Goal: Use online tool/utility: Utilize a website feature to perform a specific function

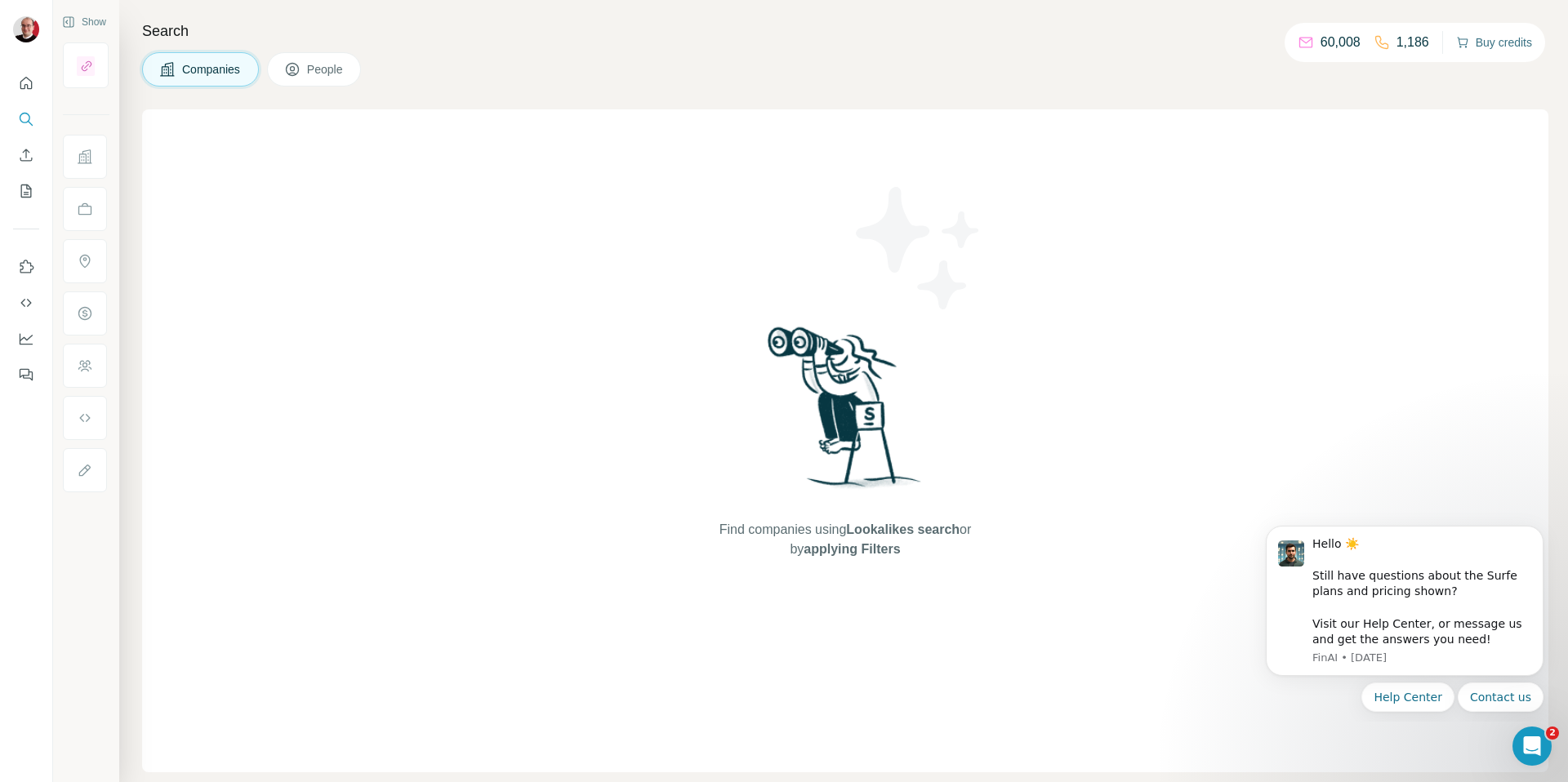
click at [1509, 38] on button "Buy credits" at bounding box center [1494, 41] width 76 height 23
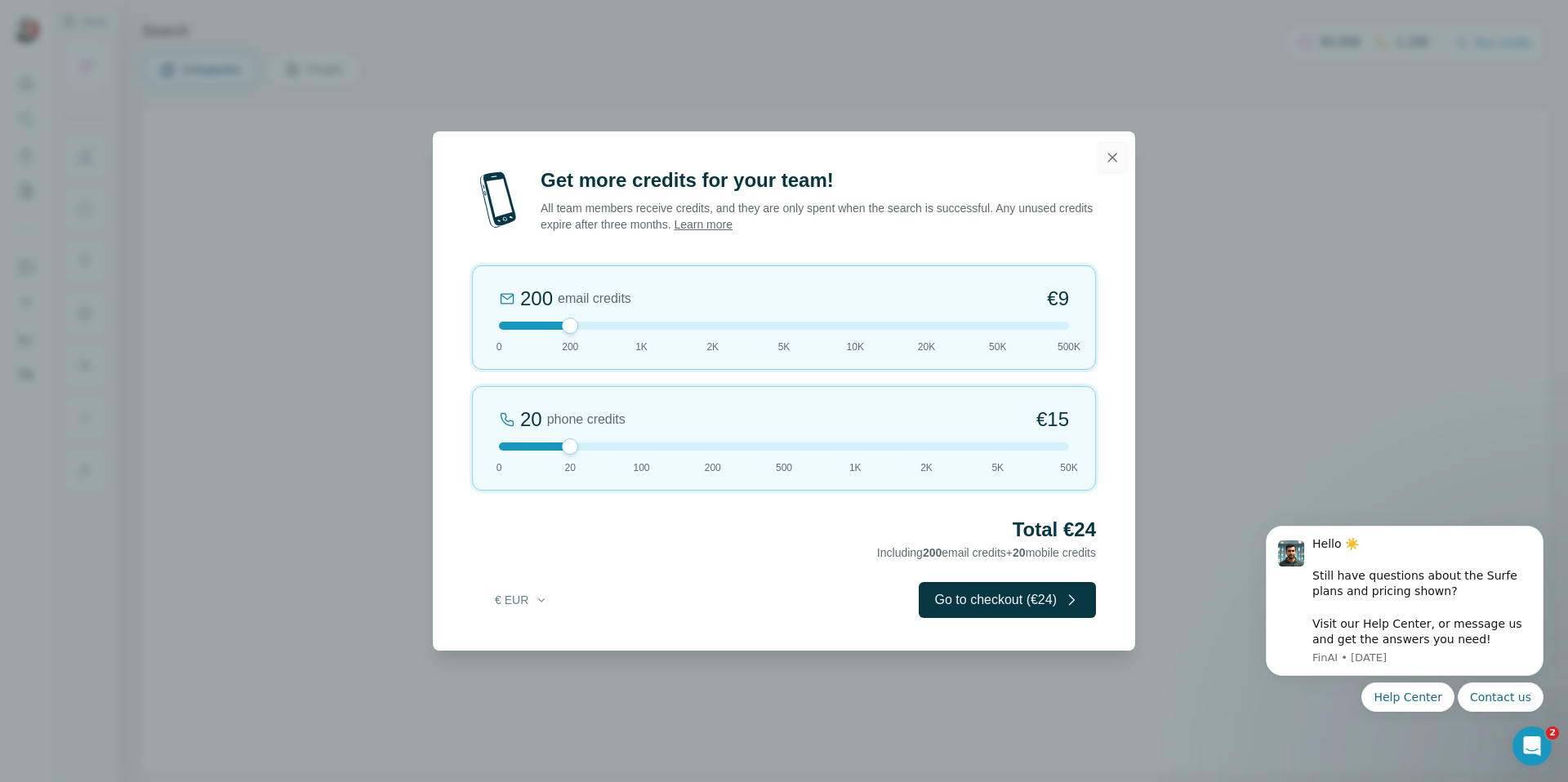
click at [1117, 161] on icon "button" at bounding box center [1112, 157] width 9 height 9
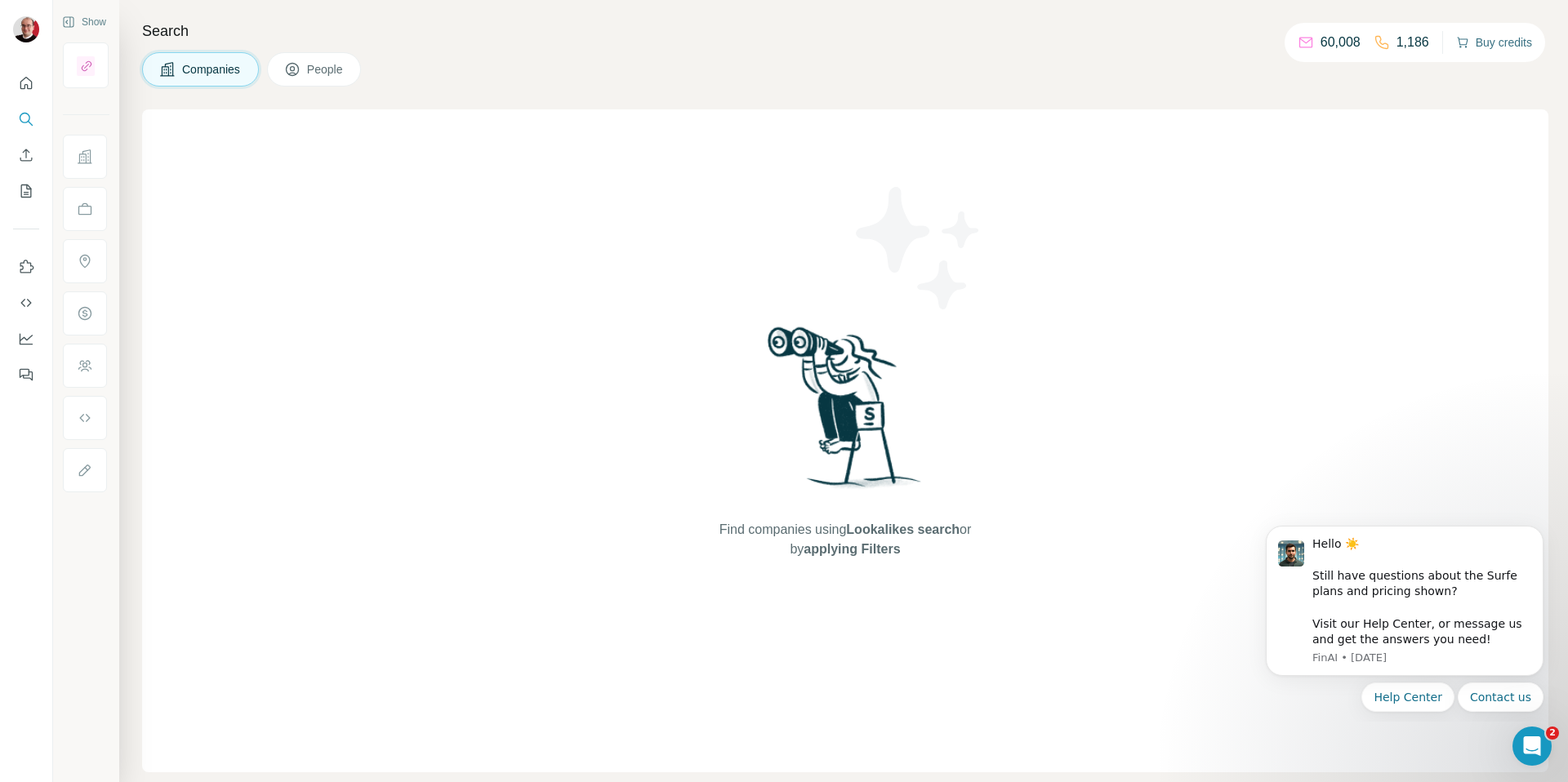
click at [1478, 37] on button "Buy credits" at bounding box center [1494, 41] width 76 height 23
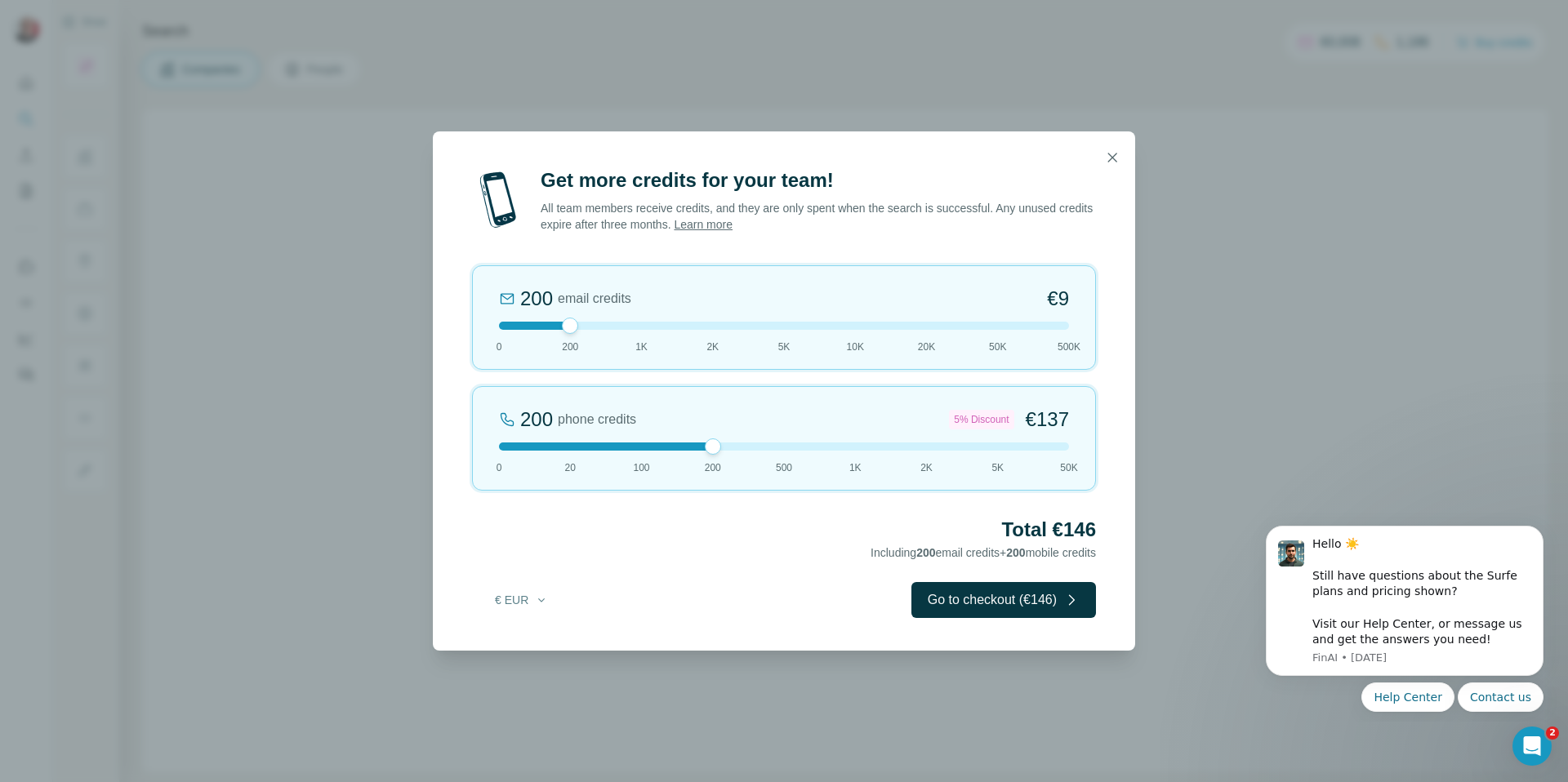
drag, startPoint x: 572, startPoint y: 448, endPoint x: 703, endPoint y: 456, distance: 131.2
click at [703, 454] on div "200 phone credits 5% Discount €137 0 20 100 200 500 1K 2K 5K 50K" at bounding box center [784, 438] width 624 height 105
drag, startPoint x: 1071, startPoint y: 526, endPoint x: 1128, endPoint y: 529, distance: 57.1
click at [1127, 528] on div "Get more credits for your team! All team members receive credits, and they are …" at bounding box center [783, 410] width 702 height 484
drag, startPoint x: 567, startPoint y: 327, endPoint x: 548, endPoint y: 327, distance: 19.0
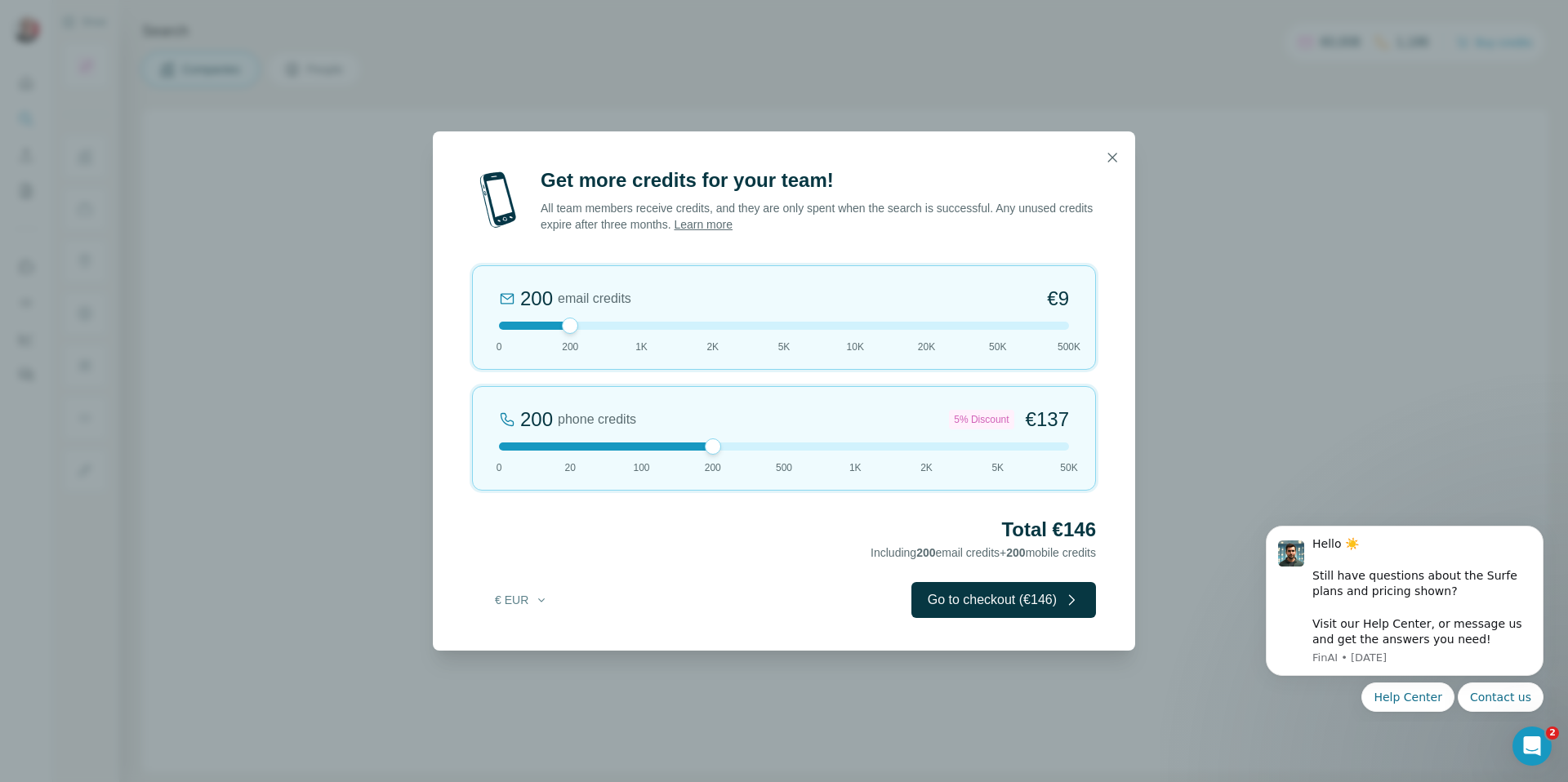
click at [550, 328] on div at bounding box center [783, 326] width 570 height 8
click at [537, 326] on div at bounding box center [783, 326] width 570 height 8
click at [531, 327] on div at bounding box center [783, 326] width 570 height 8
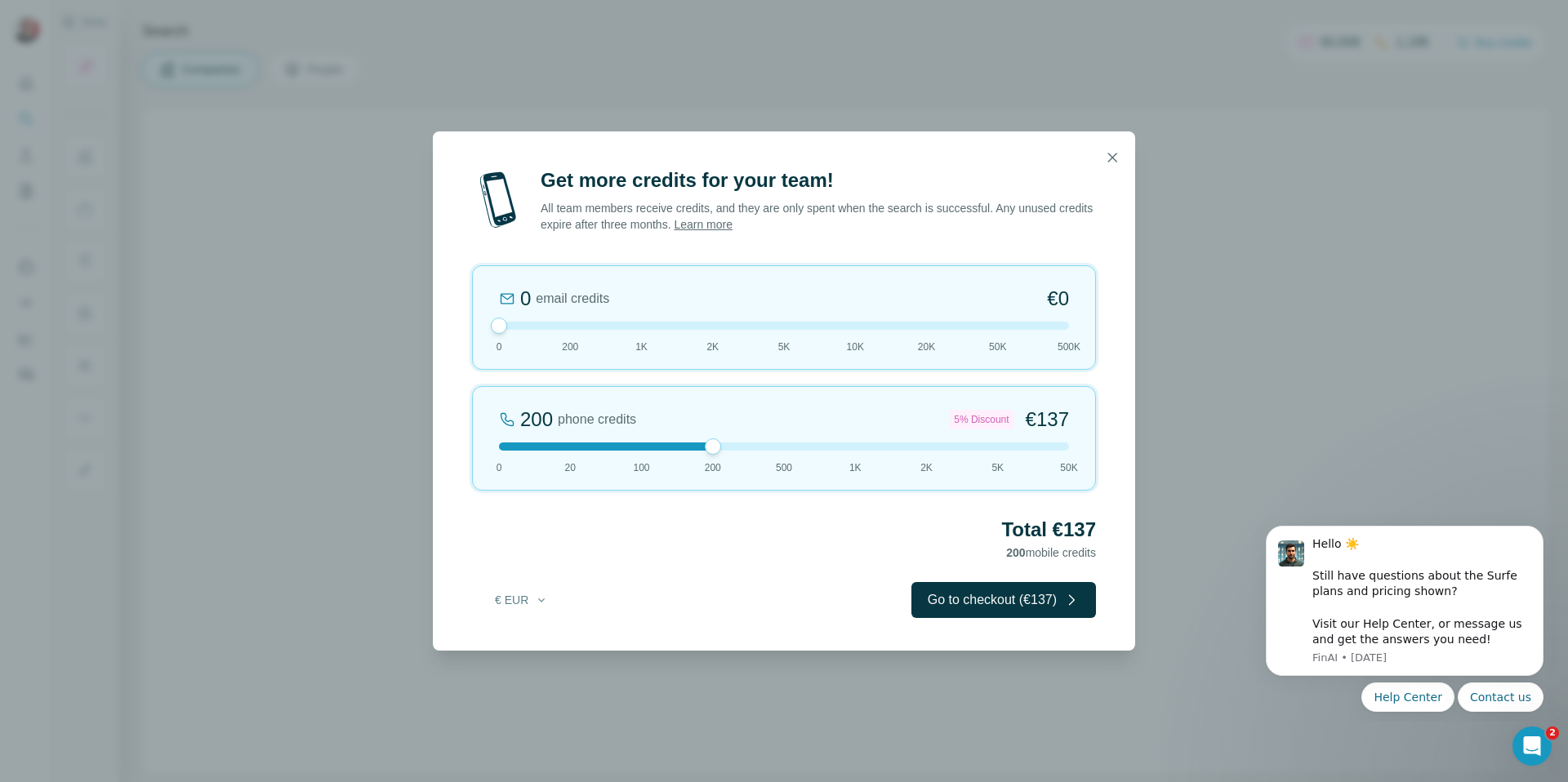
click at [535, 325] on div at bounding box center [783, 326] width 570 height 8
drag, startPoint x: 714, startPoint y: 446, endPoint x: 642, endPoint y: 458, distance: 73.0
click at [643, 458] on div "100 phone credits €[PHONE_NUMBER] 1K 2K 5K 50K" at bounding box center [784, 438] width 624 height 105
click at [534, 327] on div at bounding box center [783, 326] width 570 height 8
click at [536, 327] on div at bounding box center [783, 326] width 570 height 8
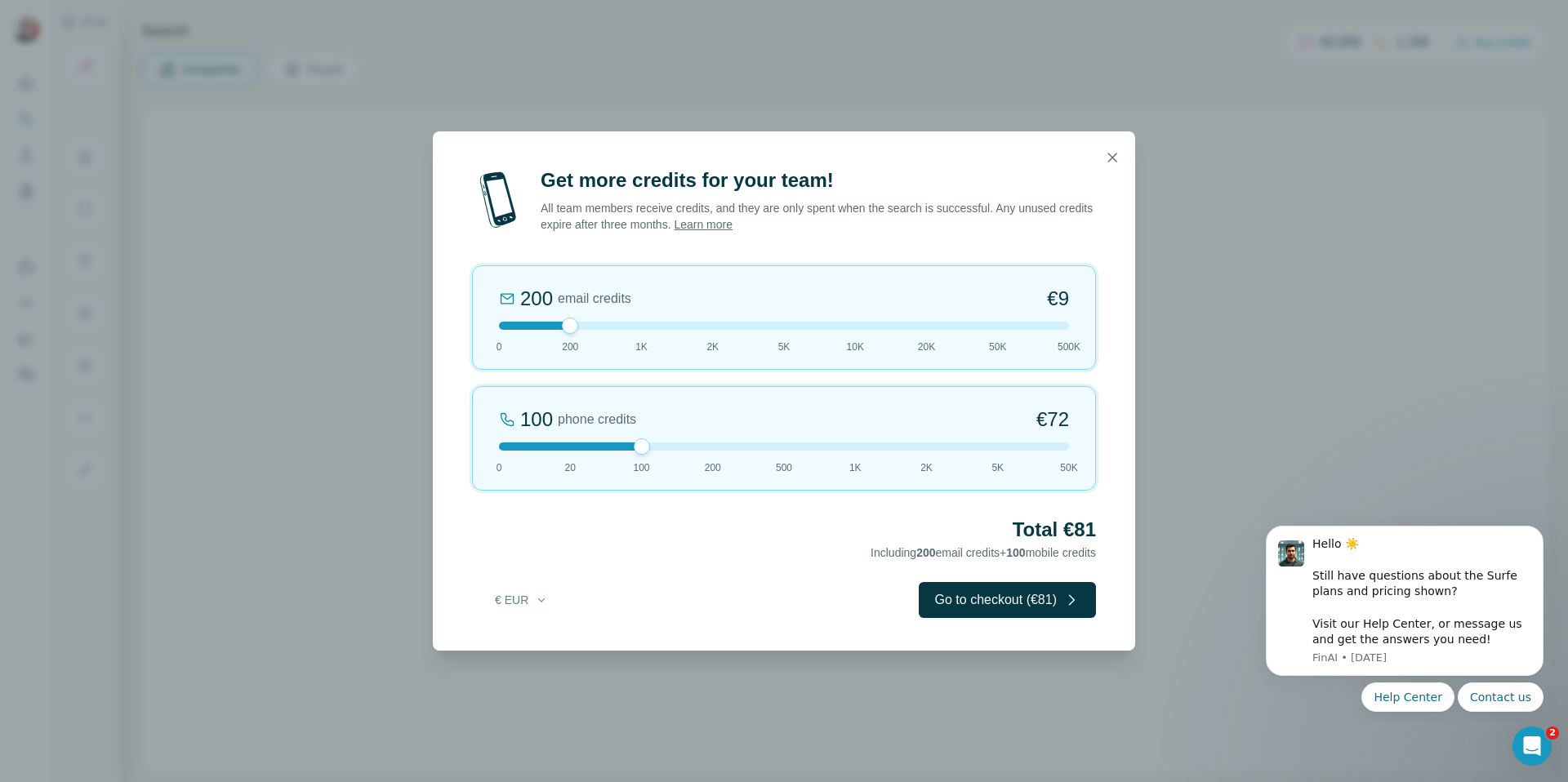
click at [1120, 156] on button "button" at bounding box center [1112, 157] width 33 height 33
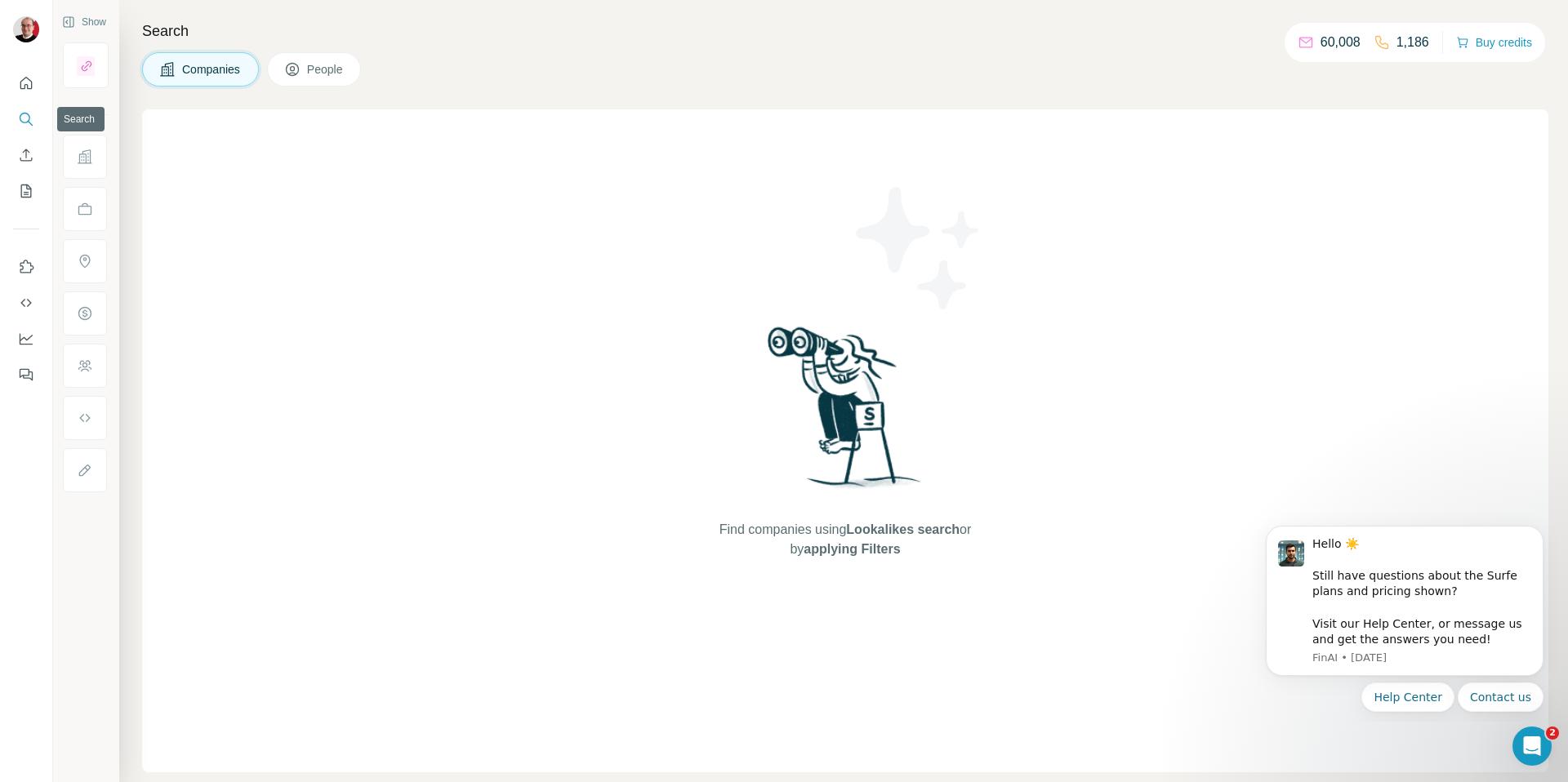
click at [27, 112] on icon "Search" at bounding box center [26, 118] width 17 height 17
click at [300, 69] on icon at bounding box center [292, 69] width 17 height 17
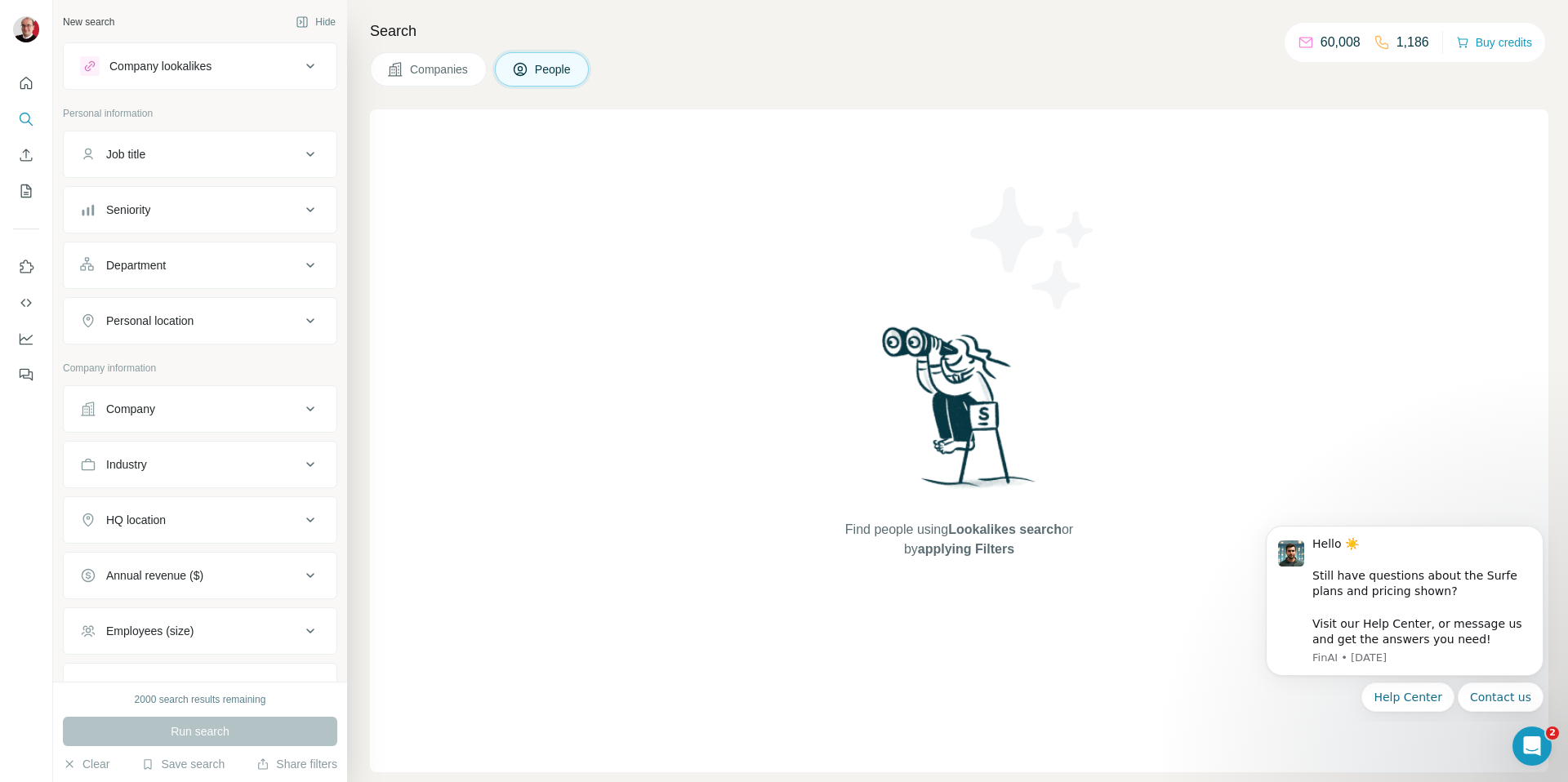
click at [553, 71] on span "People" at bounding box center [554, 69] width 38 height 17
click at [26, 118] on icon "Search" at bounding box center [26, 118] width 17 height 17
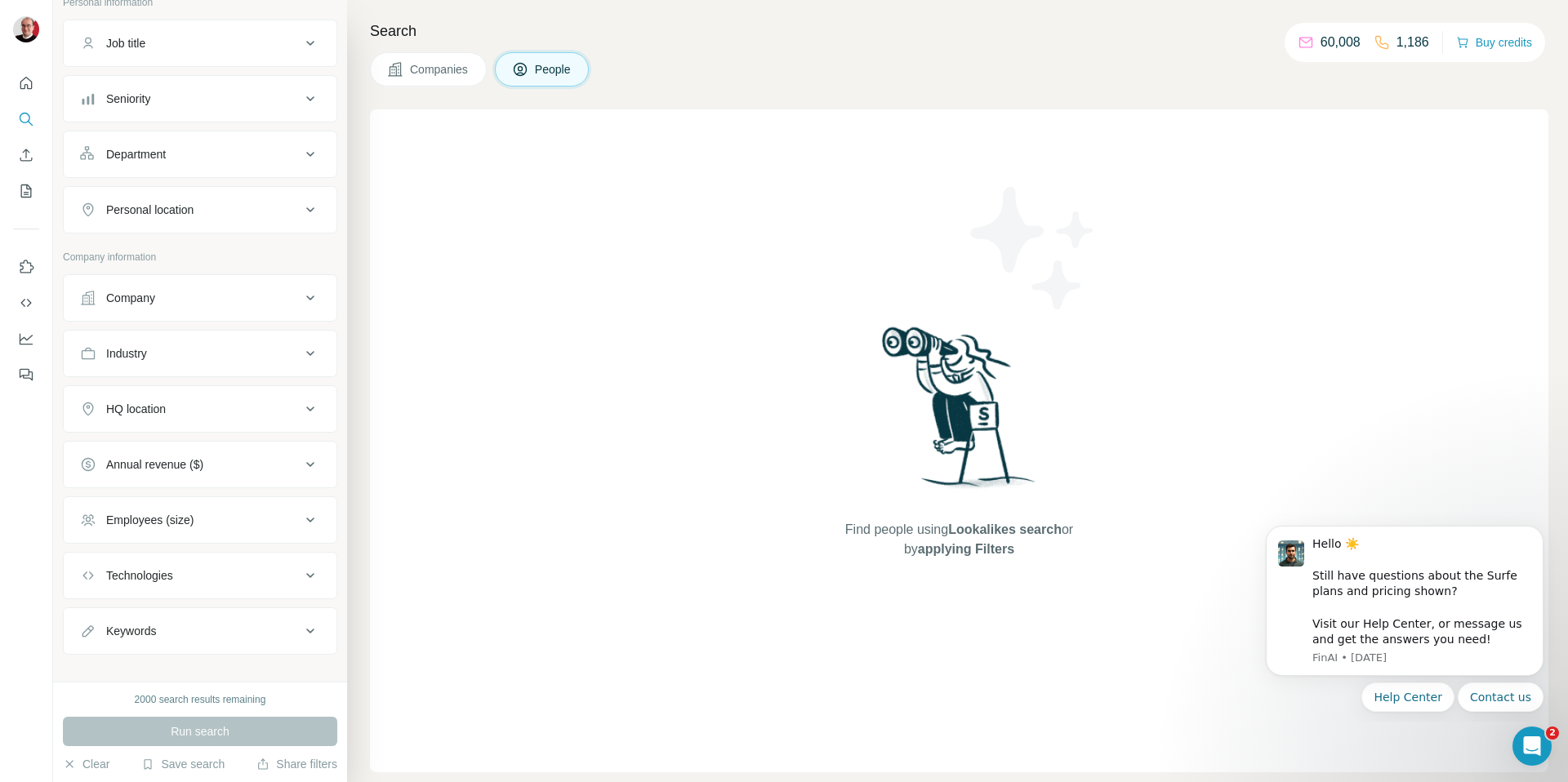
scroll to position [130, 0]
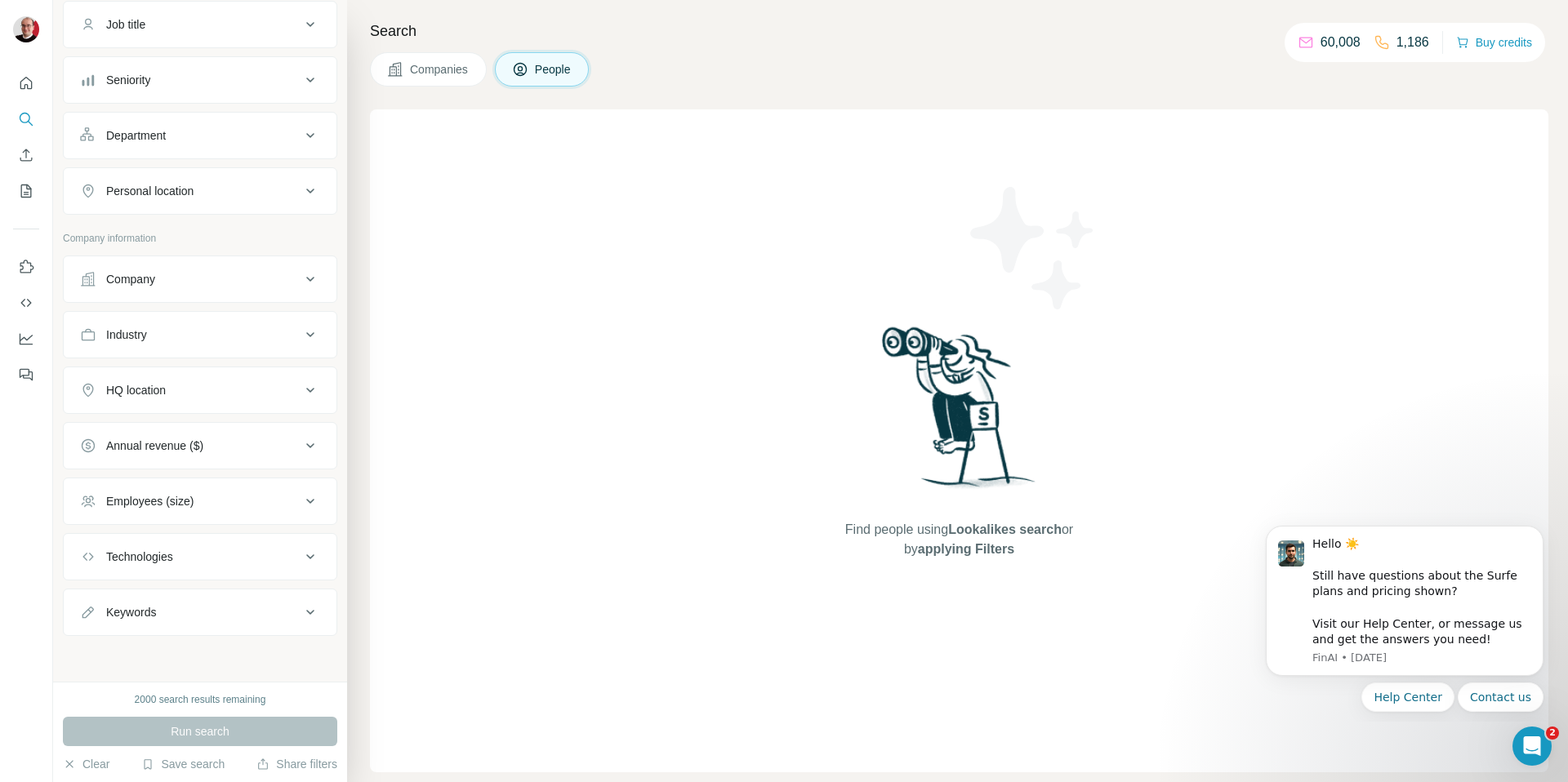
click at [151, 614] on div "Keywords" at bounding box center [131, 612] width 49 height 17
click at [157, 658] on input "text" at bounding box center [184, 654] width 207 height 30
type input "**********"
drag, startPoint x: 309, startPoint y: 658, endPoint x: 324, endPoint y: 662, distance: 15.5
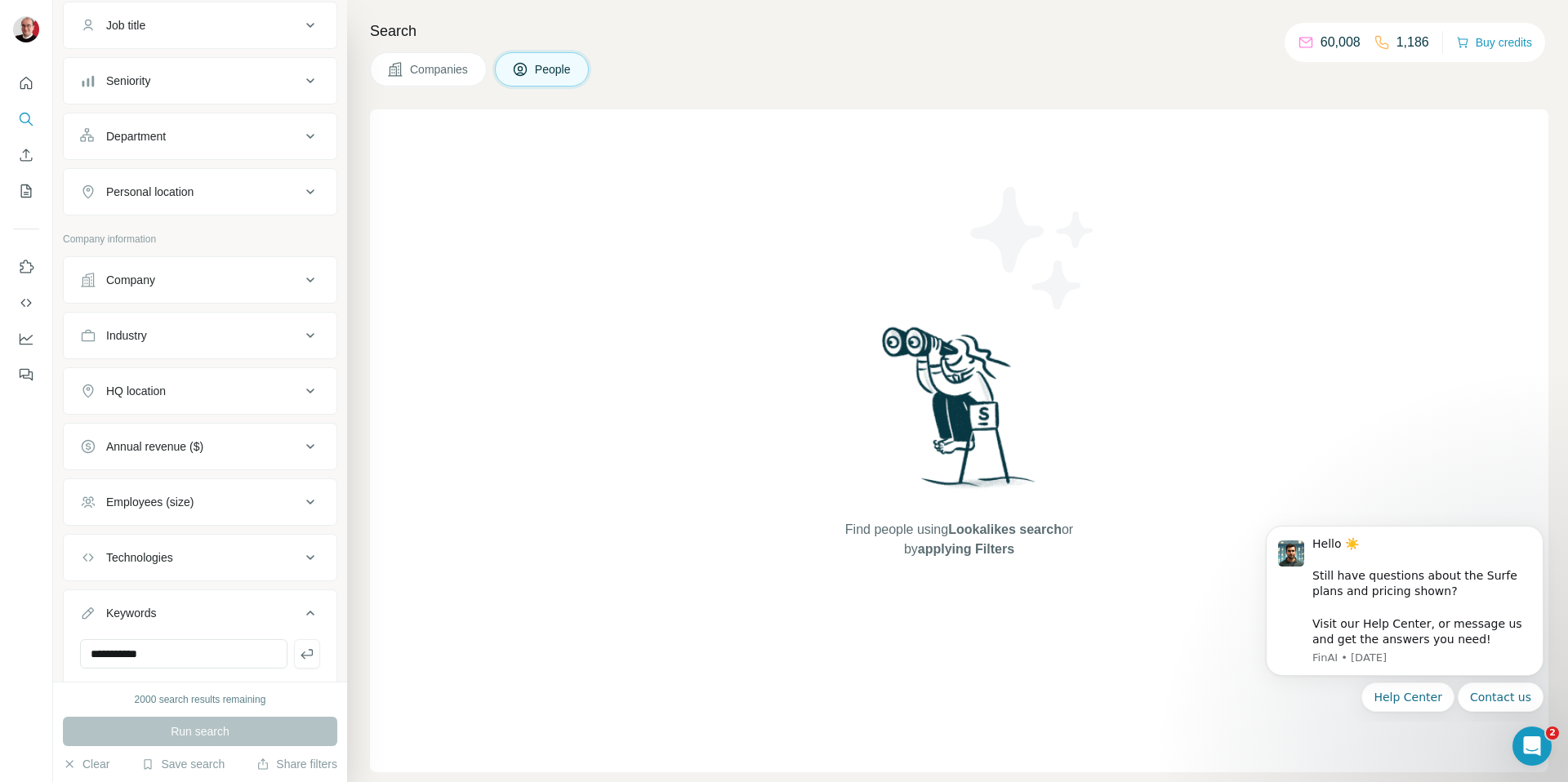
click at [310, 658] on icon "button" at bounding box center [307, 654] width 17 height 17
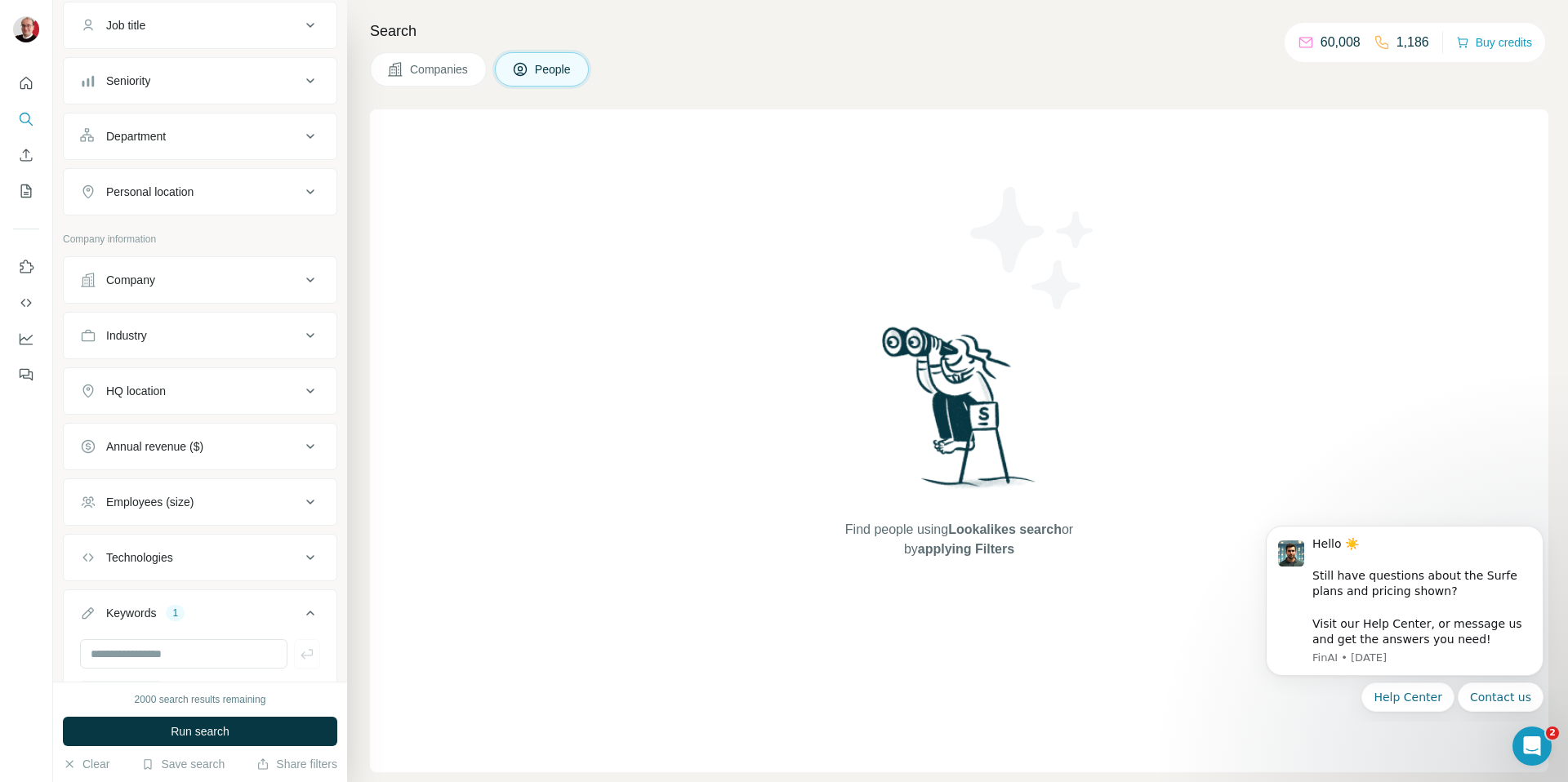
click at [320, 728] on button "Run search" at bounding box center [200, 732] width 274 height 30
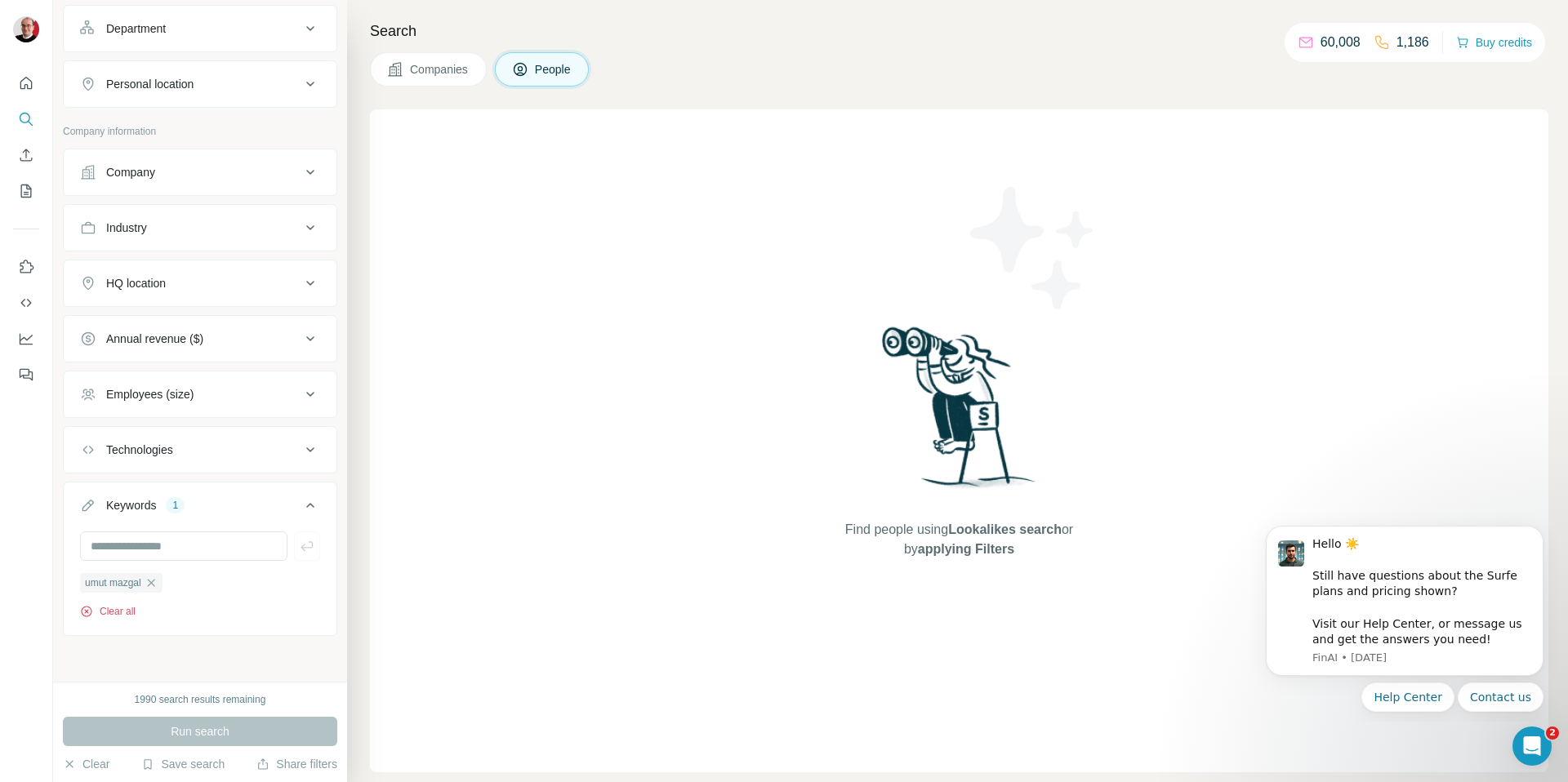
click at [113, 606] on button "Clear all" at bounding box center [108, 611] width 55 height 15
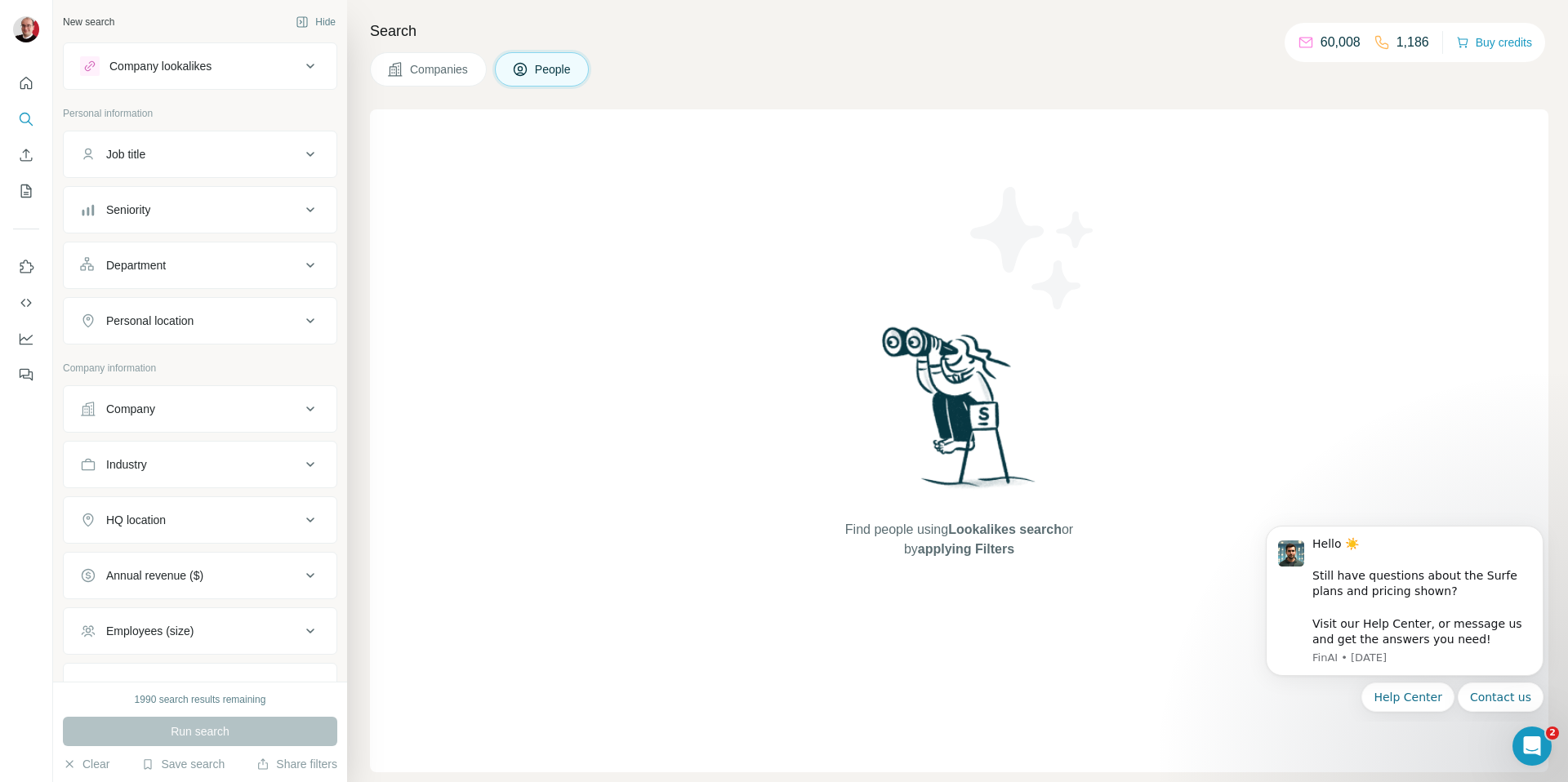
click at [199, 418] on button "Company" at bounding box center [200, 410] width 273 height 39
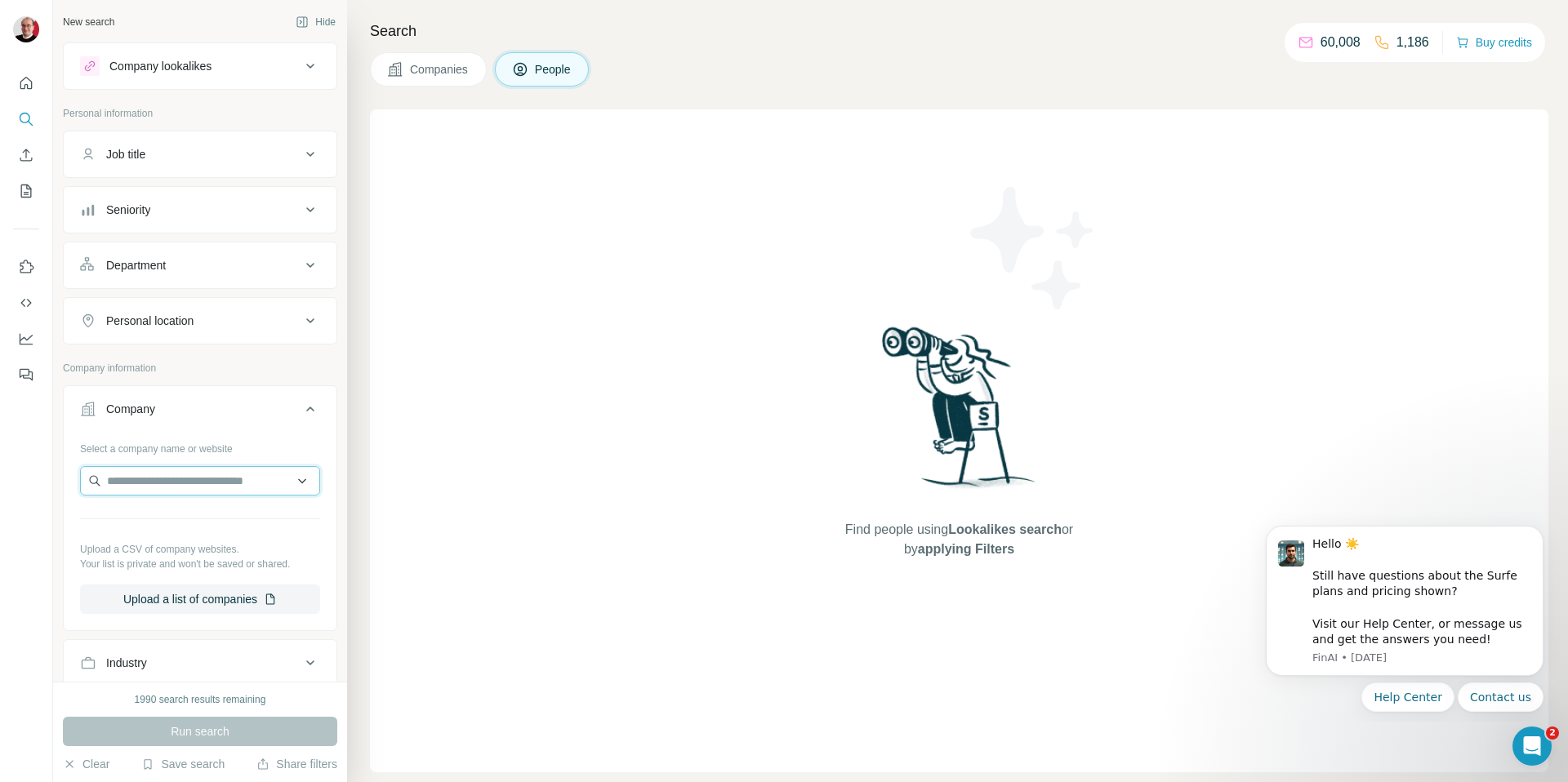
click at [171, 475] on input "text" at bounding box center [199, 481] width 240 height 30
type input "*******"
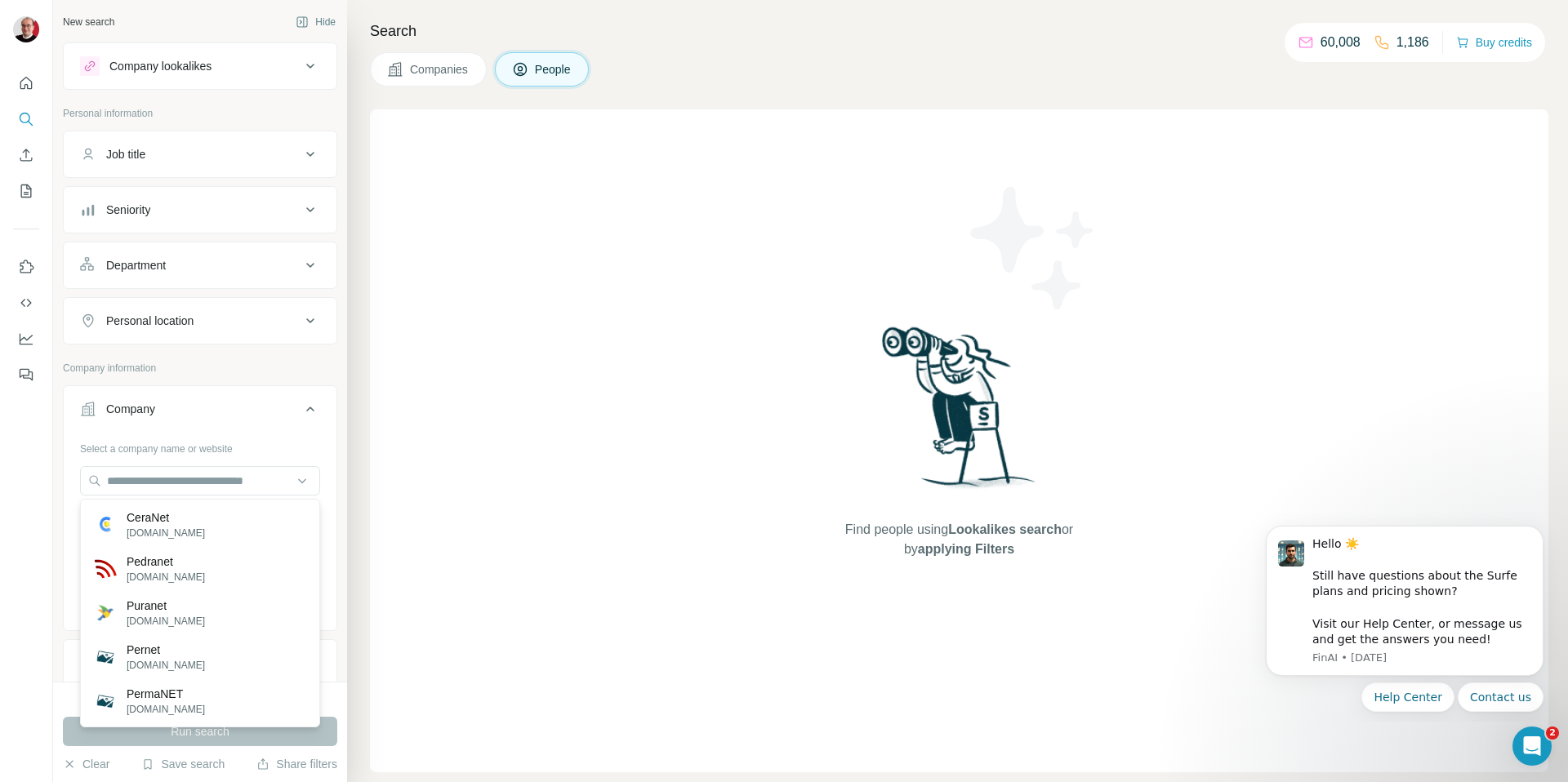
click at [64, 479] on div "Select a company name or website Upload a CSV of company websites. Your list is…" at bounding box center [200, 531] width 273 height 192
